Goal: Browse casually

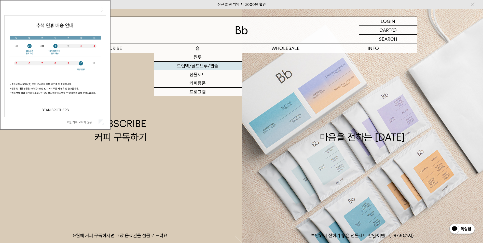
click at [211, 67] on link "드립백/콜드브루/캡슐" at bounding box center [198, 66] width 88 height 9
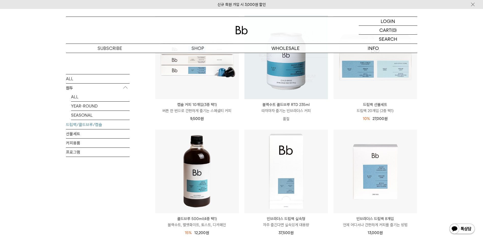
scroll to position [178, 0]
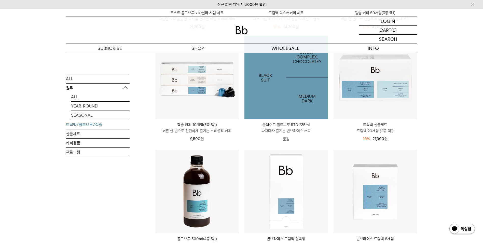
click at [302, 107] on img at bounding box center [285, 77] width 83 height 83
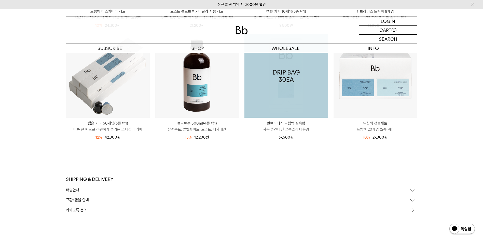
scroll to position [1272, 0]
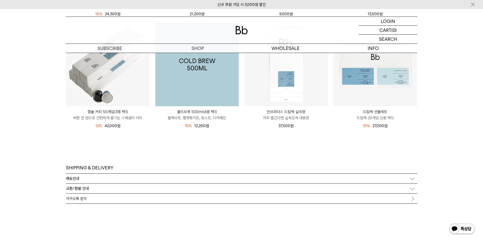
click at [218, 78] on img at bounding box center [196, 64] width 83 height 83
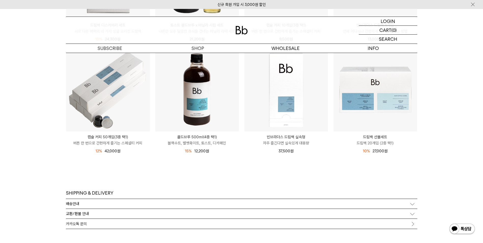
scroll to position [1247, 0]
click at [238, 203] on div "배송안내" at bounding box center [241, 204] width 351 height 10
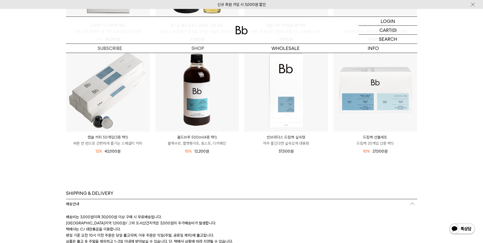
click at [238, 205] on div "배송안내" at bounding box center [241, 204] width 351 height 10
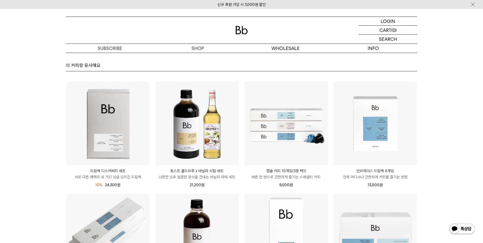
scroll to position [1094, 0]
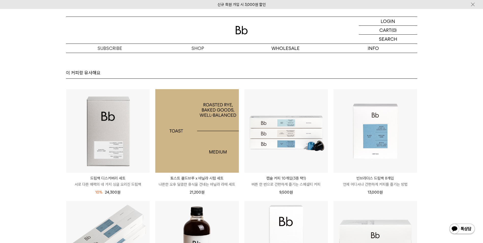
click at [222, 138] on img at bounding box center [196, 130] width 83 height 83
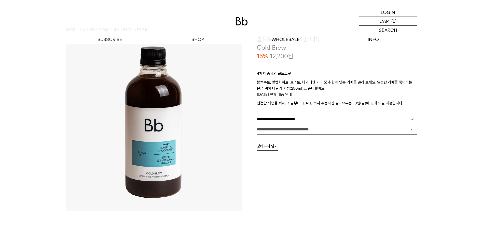
scroll to position [38, 0]
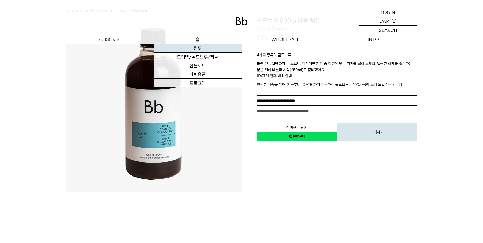
click at [206, 53] on link "원두" at bounding box center [198, 48] width 88 height 9
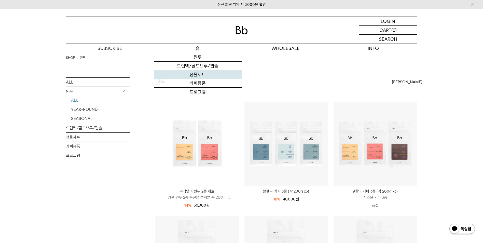
click at [202, 77] on link "선물세트" at bounding box center [198, 74] width 88 height 9
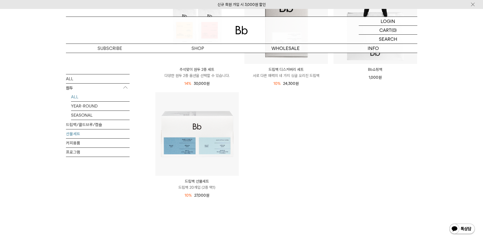
scroll to position [103, 0]
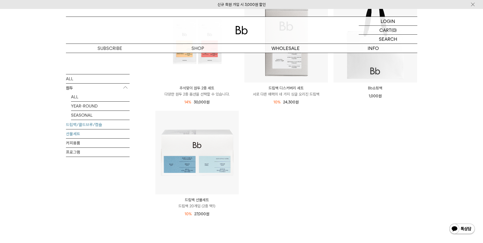
click at [88, 121] on link "드립백/콜드브루/캡슐" at bounding box center [98, 124] width 64 height 9
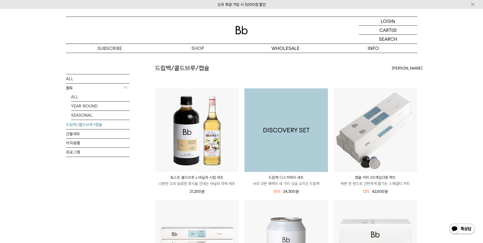
scroll to position [13, 0]
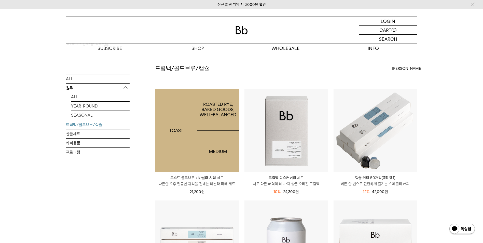
click at [222, 118] on img at bounding box center [196, 130] width 83 height 83
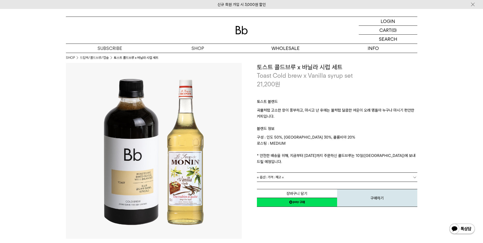
click at [304, 172] on link "= 옵션 : 가격 : 재고 =" at bounding box center [337, 176] width 160 height 9
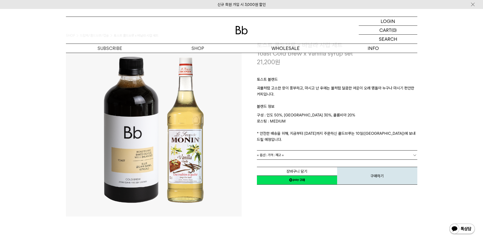
scroll to position [76, 0]
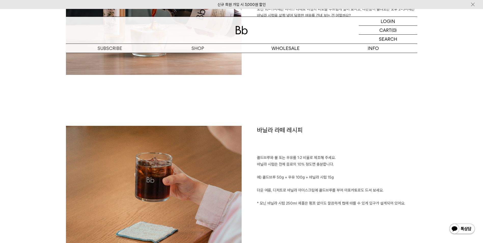
scroll to position [356, 0]
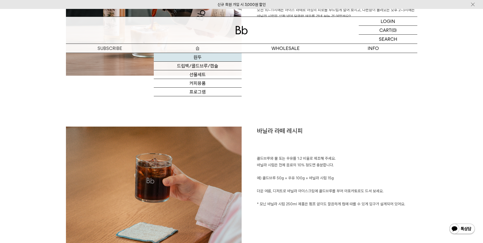
click at [213, 58] on link "원두" at bounding box center [198, 57] width 88 height 9
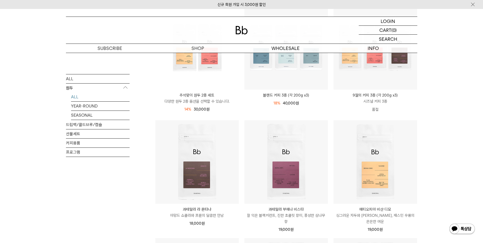
scroll to position [102, 0]
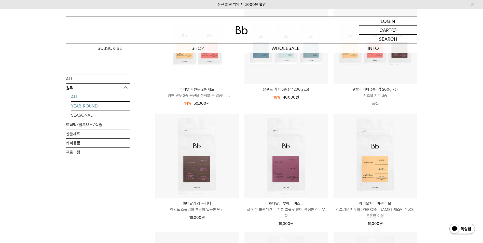
click at [108, 108] on link "YEAR-ROUND" at bounding box center [100, 105] width 59 height 9
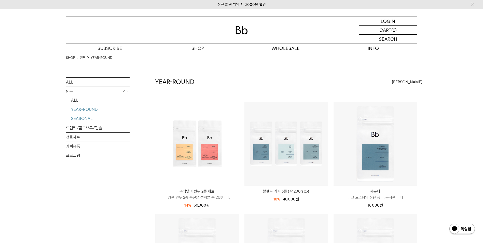
click at [112, 119] on link "SEASONAL" at bounding box center [100, 118] width 59 height 9
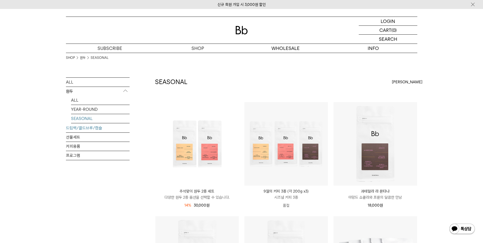
click at [115, 129] on link "드립백/콜드브루/캡슐" at bounding box center [98, 127] width 64 height 9
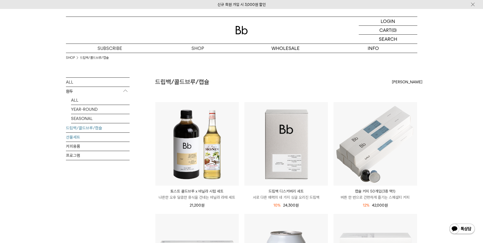
click at [116, 135] on link "선물세트" at bounding box center [98, 137] width 64 height 9
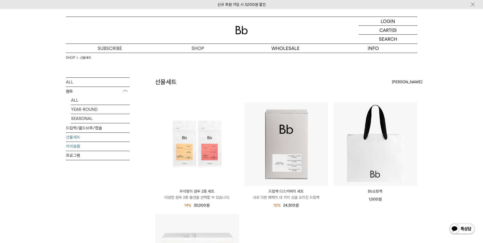
click at [113, 144] on link "커피용품" at bounding box center [98, 146] width 64 height 9
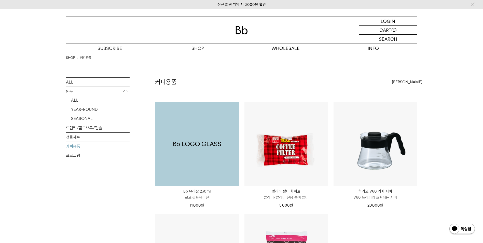
click at [206, 117] on img at bounding box center [196, 143] width 83 height 83
